Goal: Transaction & Acquisition: Purchase product/service

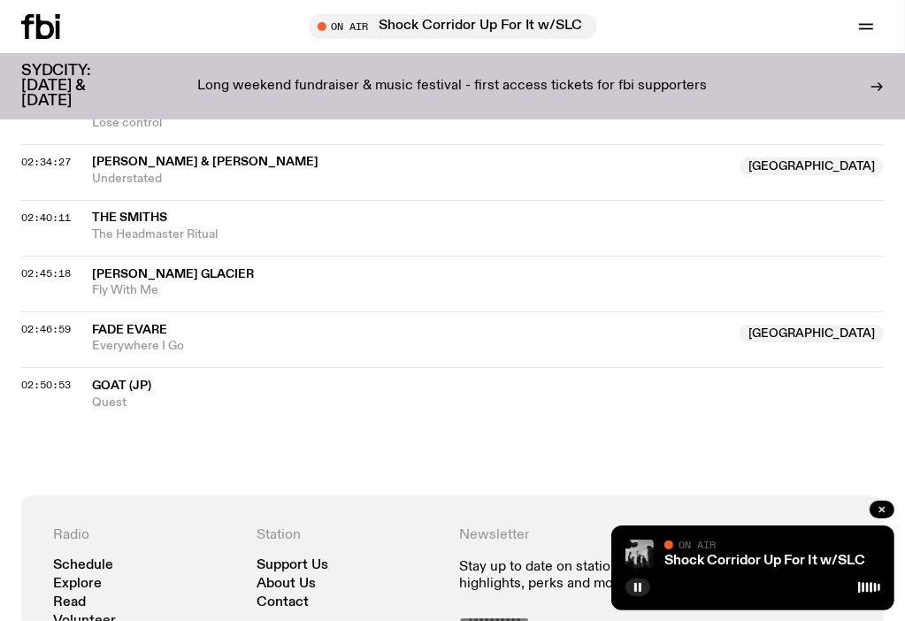
scroll to position [3002, 0]
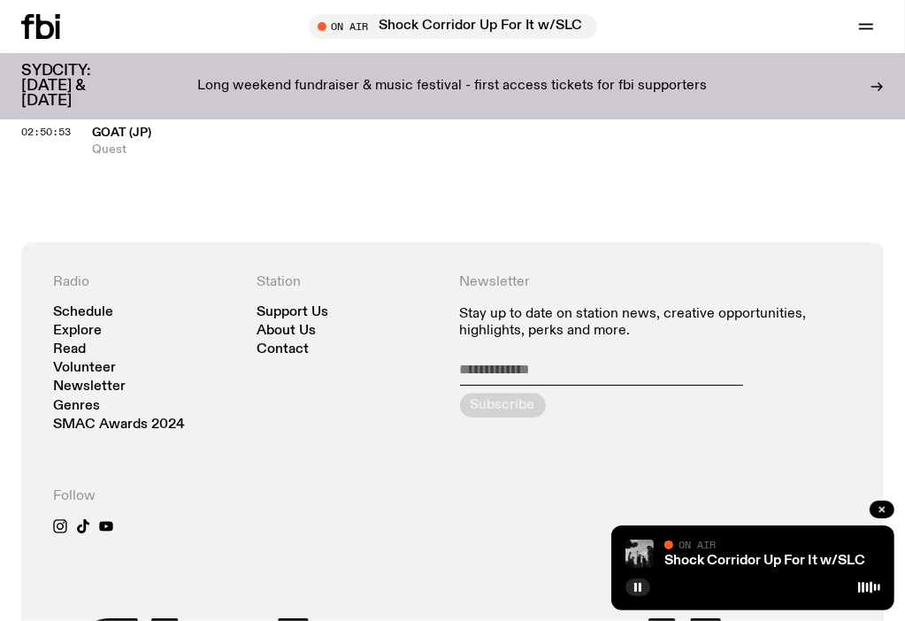
scroll to position [2914, 0]
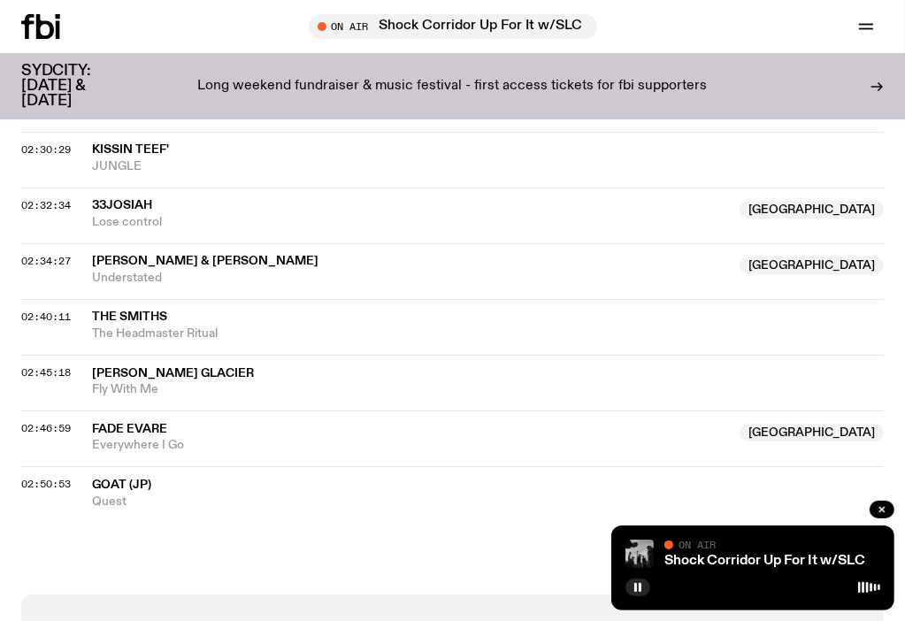
scroll to position [2825, 0]
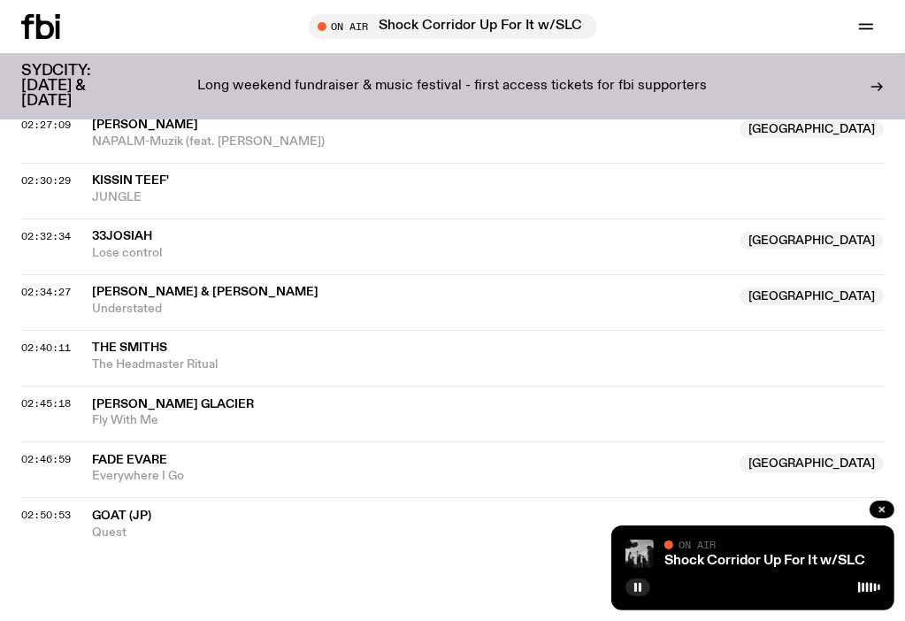
scroll to position [2765, 0]
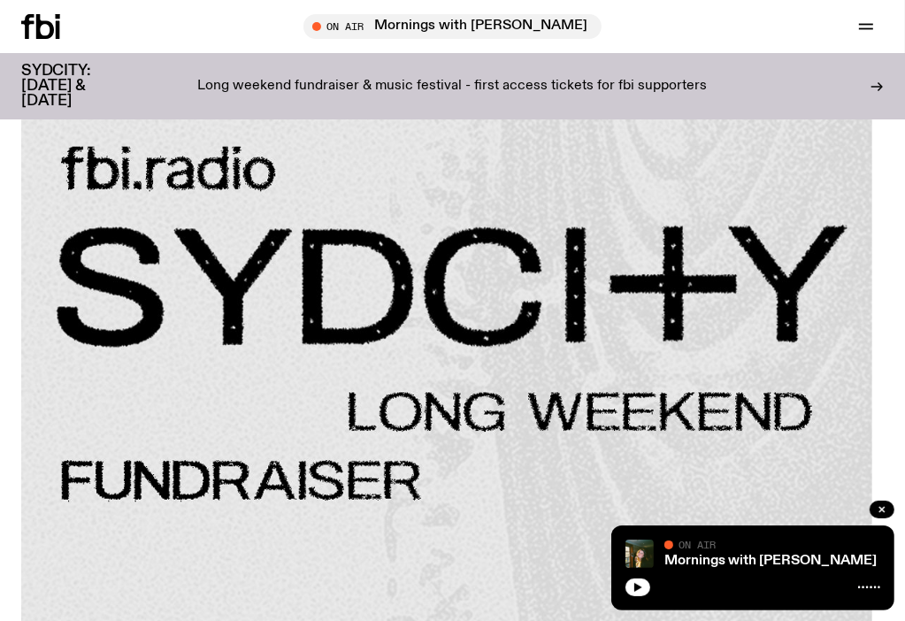
scroll to position [436, 0]
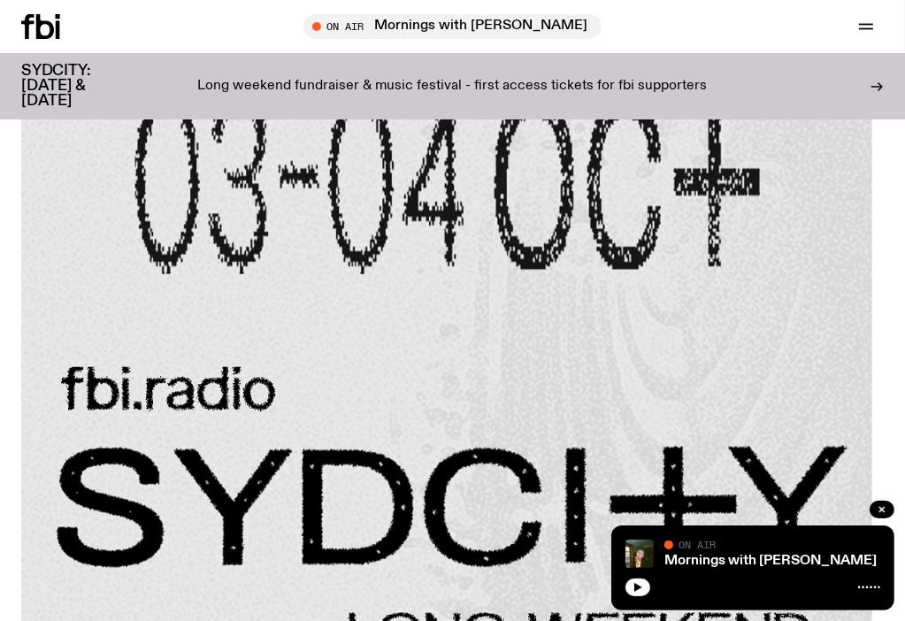
drag, startPoint x: 641, startPoint y: 312, endPoint x: 756, endPoint y: 322, distance: 116.3
drag, startPoint x: 756, startPoint y: 322, endPoint x: 776, endPoint y: 349, distance: 32.9
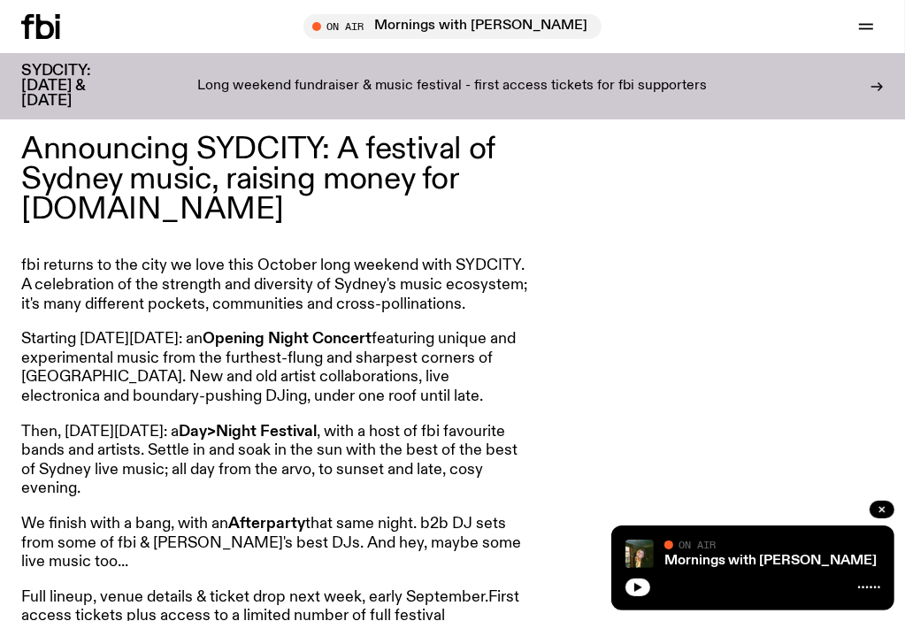
scroll to position [1273, 0]
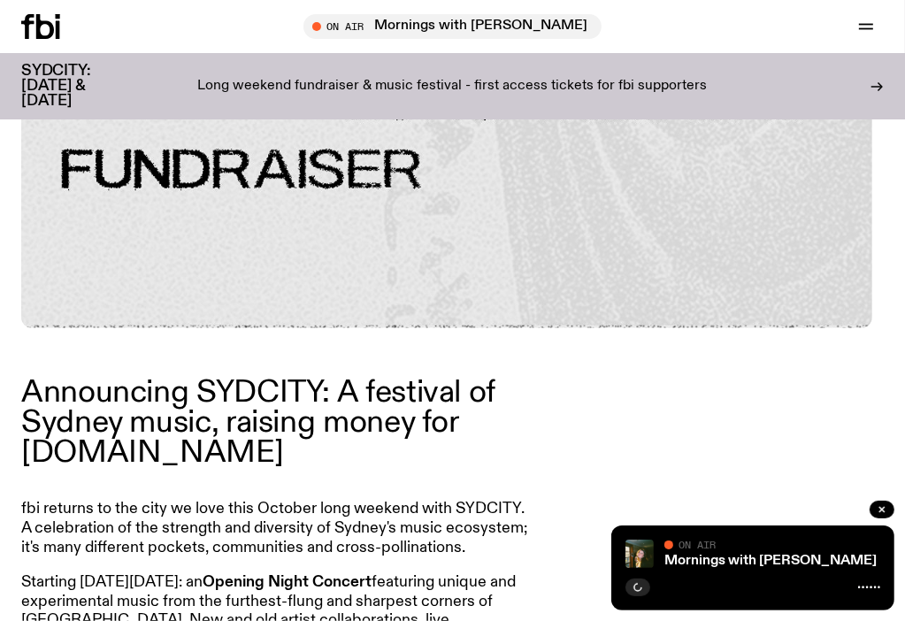
scroll to position [966, 0]
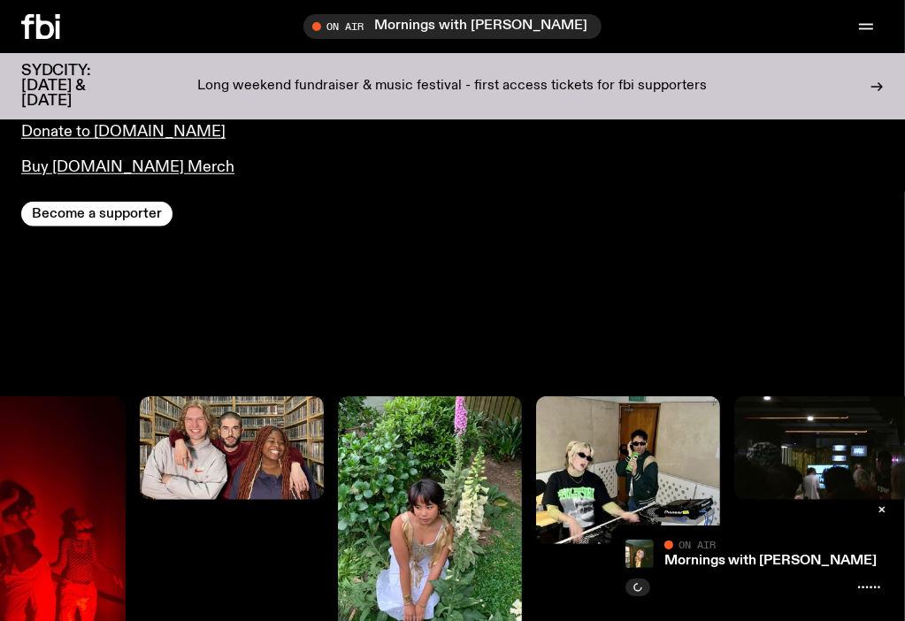
scroll to position [877, 0]
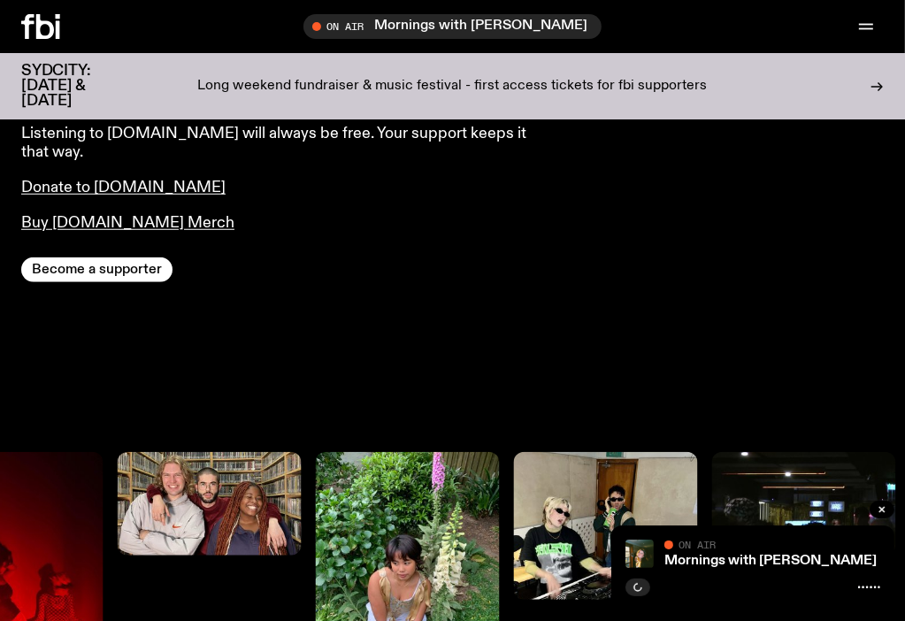
click at [531, 206] on div "For over 20 years, we’ve been championing new local music, voices and stories. …" at bounding box center [276, 104] width 510 height 258
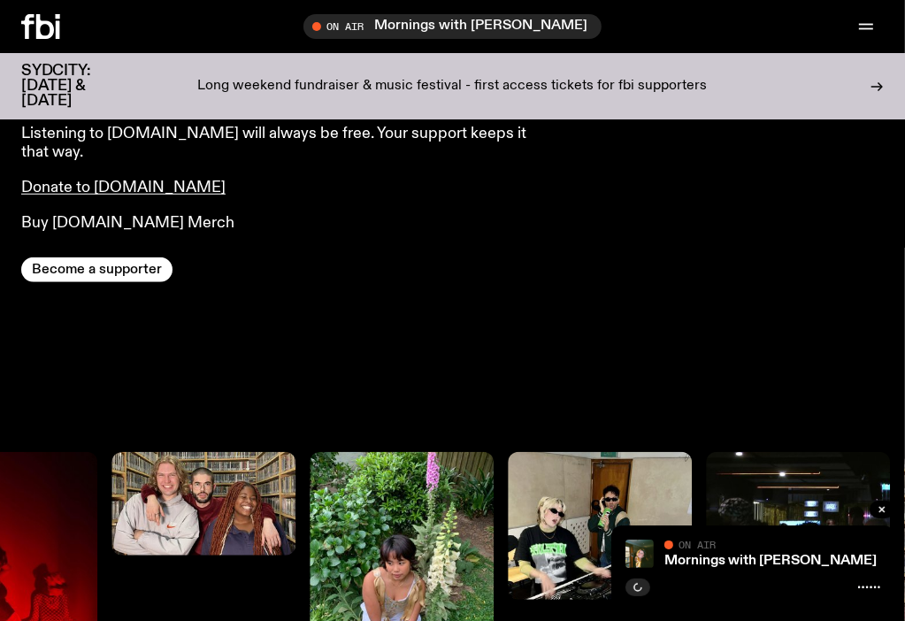
click at [234, 217] on link "Buy fbi.radio Merch" at bounding box center [127, 223] width 213 height 16
